Goal: Transaction & Acquisition: Purchase product/service

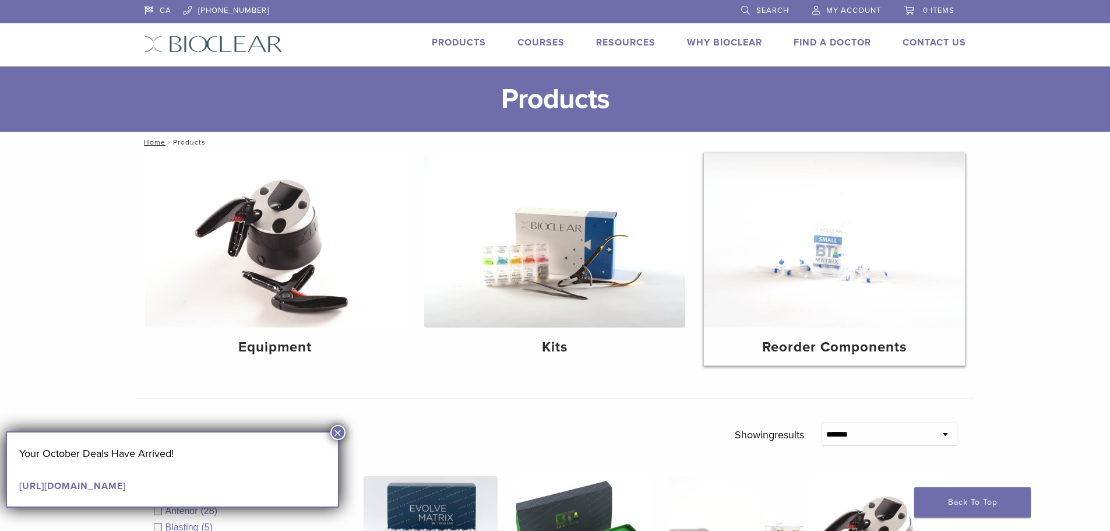
click at [818, 326] on img at bounding box center [834, 240] width 261 height 174
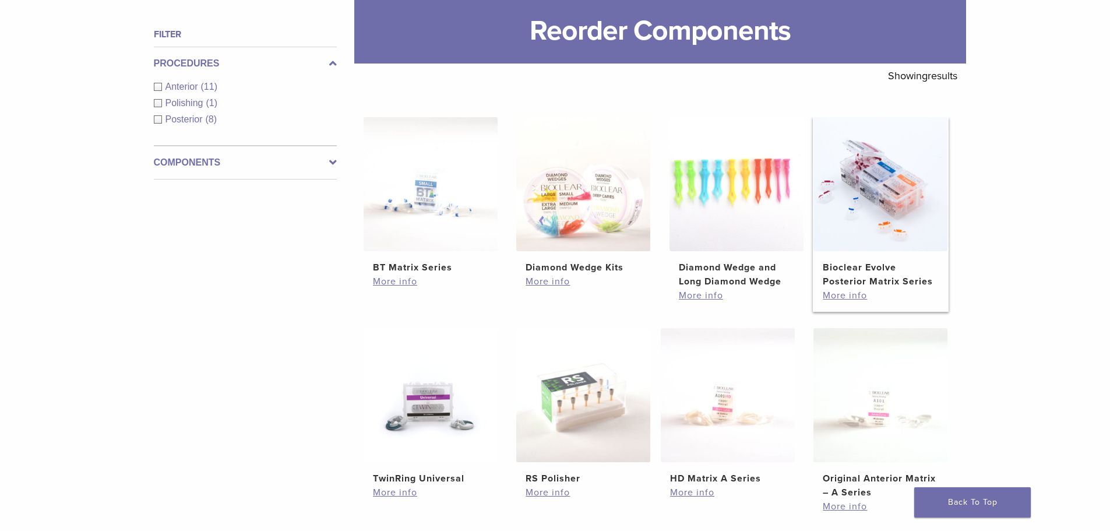
scroll to position [175, 0]
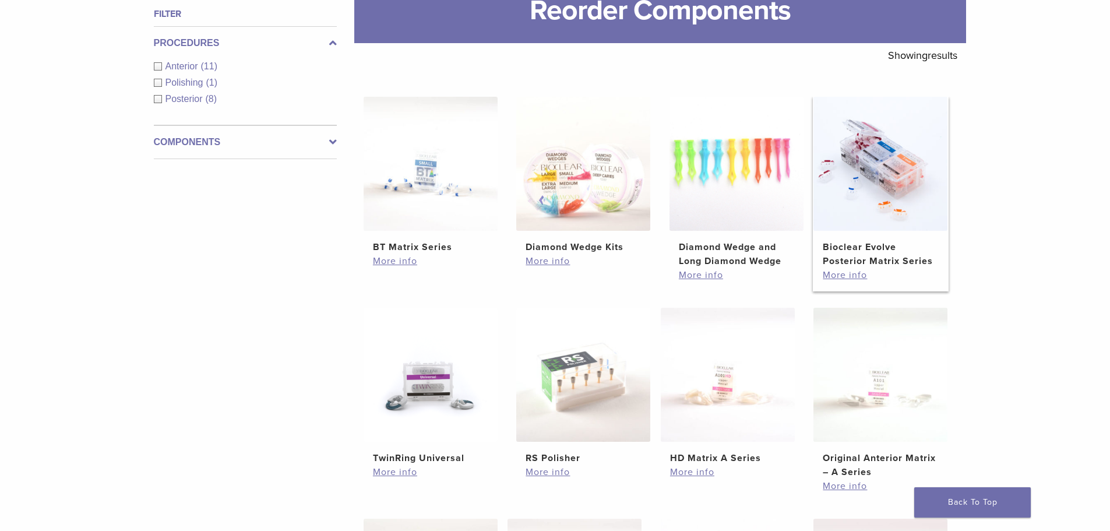
click at [867, 184] on img at bounding box center [880, 164] width 134 height 134
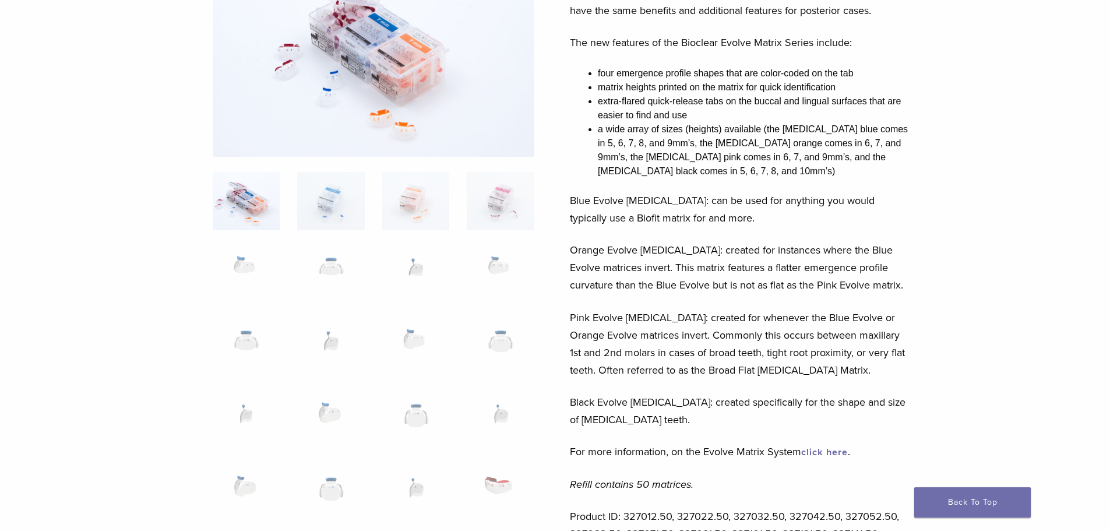
scroll to position [175, 0]
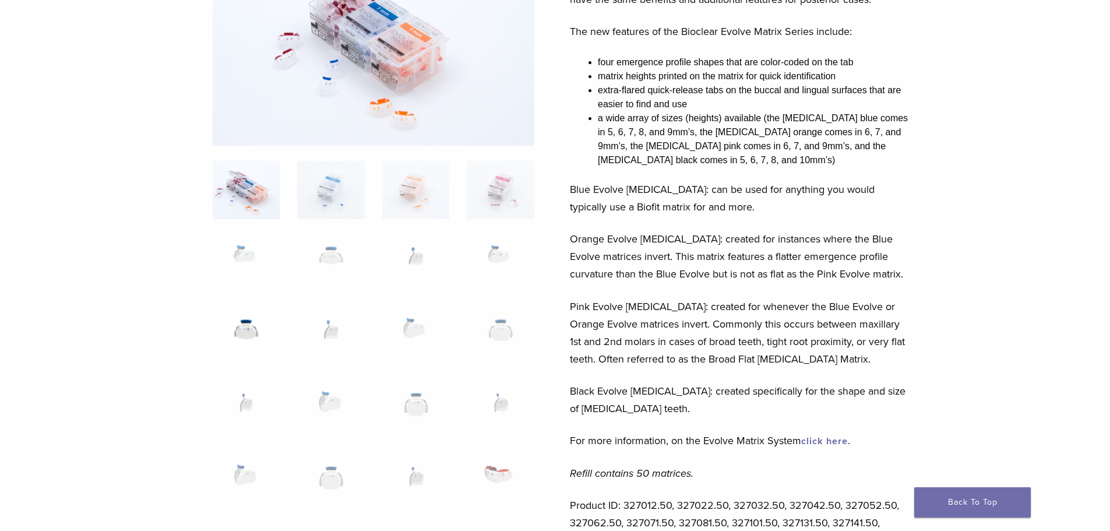
click at [250, 338] on img at bounding box center [246, 336] width 67 height 58
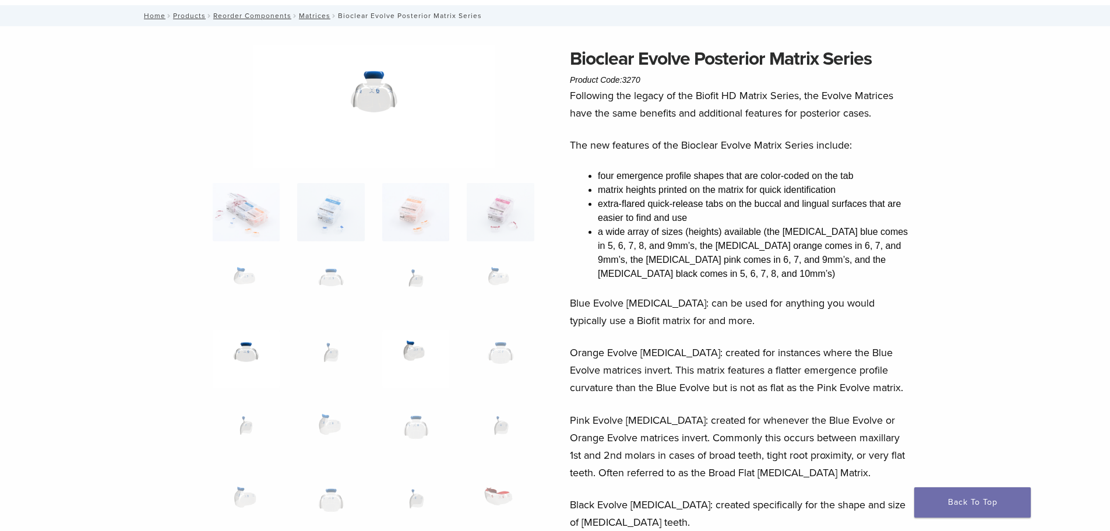
scroll to position [0, 0]
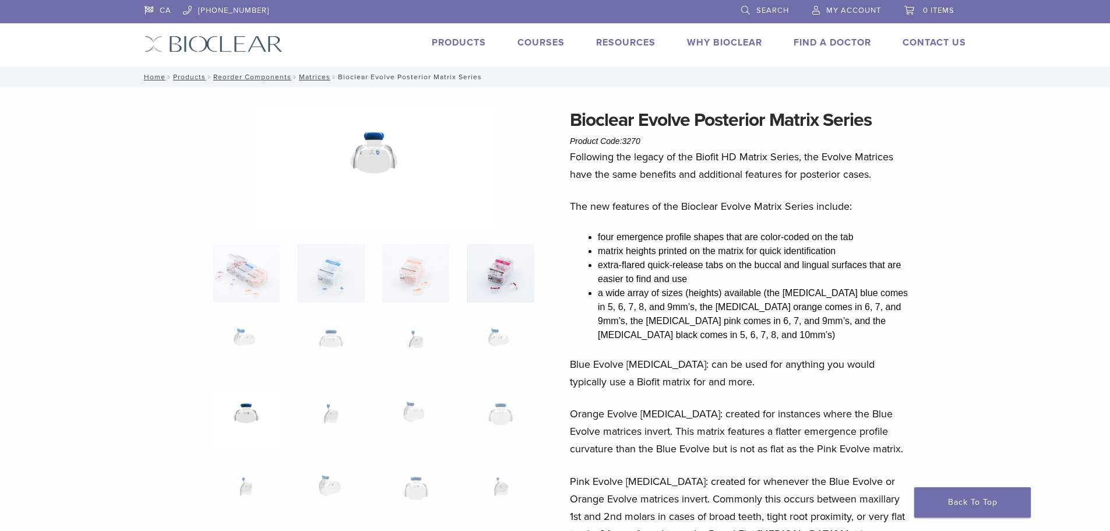
click at [504, 281] on img at bounding box center [500, 273] width 67 height 58
